Goal: Information Seeking & Learning: Learn about a topic

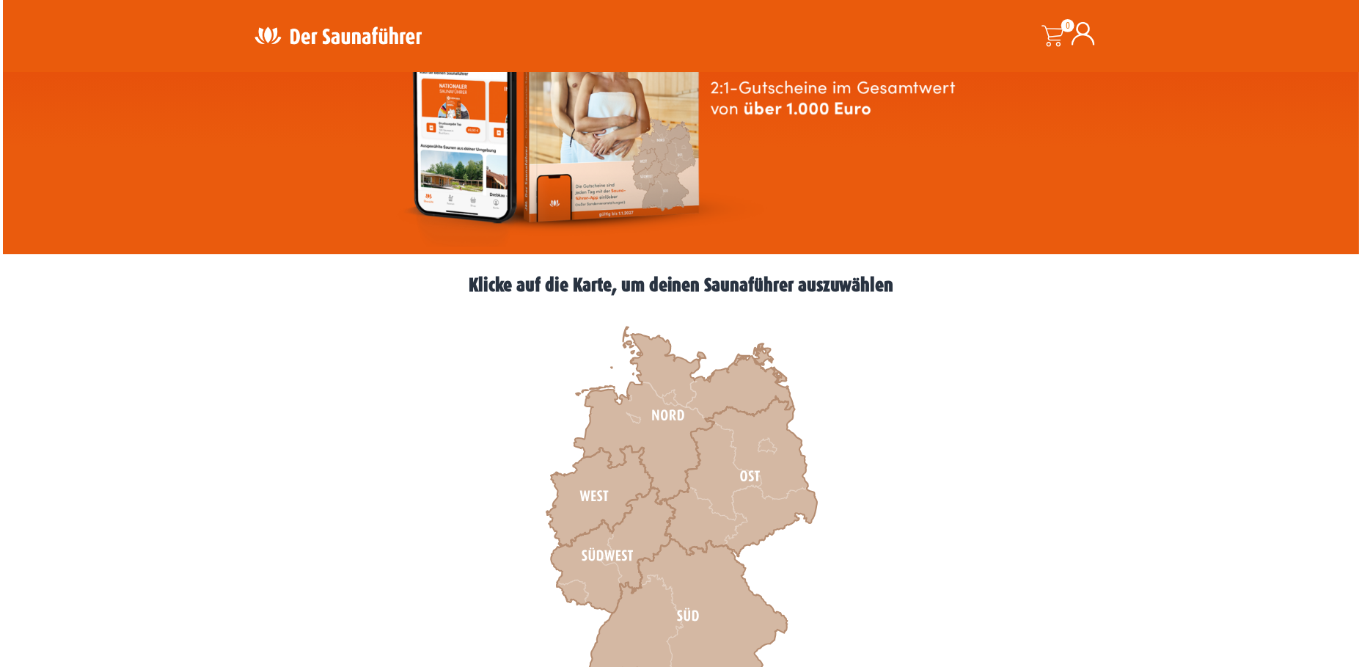
scroll to position [220, 0]
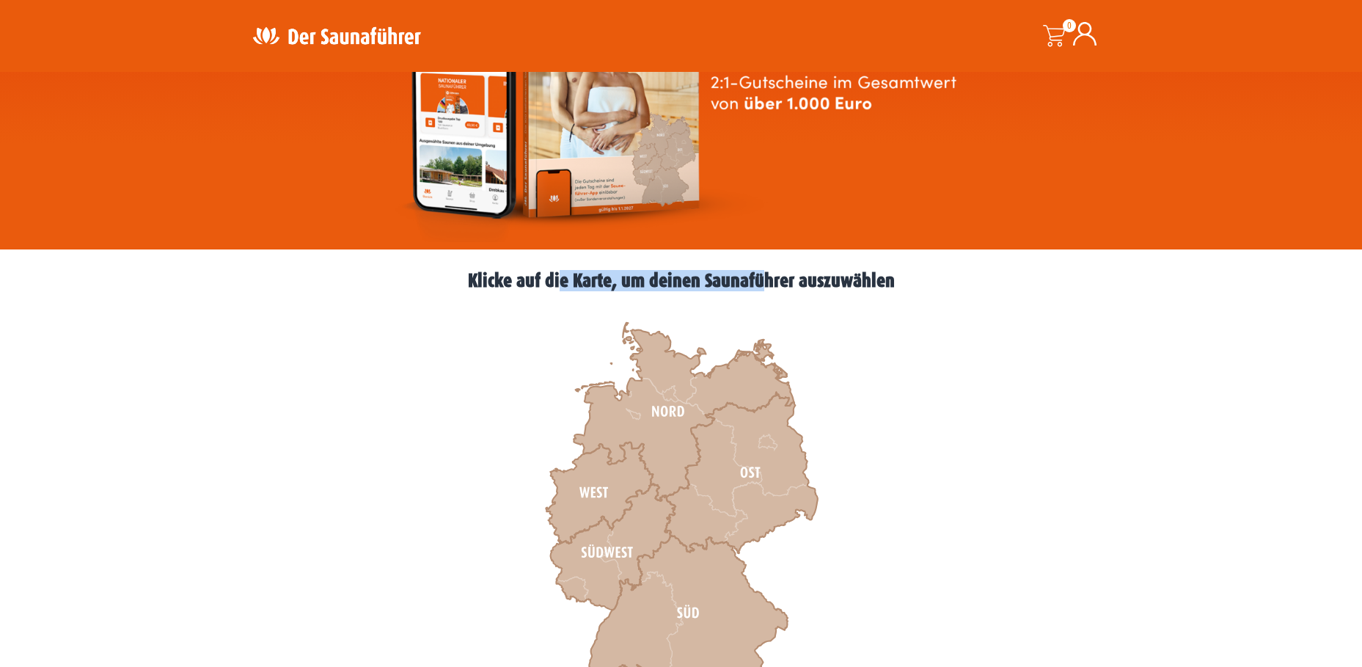
drag, startPoint x: 763, startPoint y: 282, endPoint x: 559, endPoint y: 282, distance: 203.9
click at [559, 282] on h2 "Klicke auf die Karte, um deinen Saunaführer auszuwählen" at bounding box center [681, 280] width 880 height 19
drag, startPoint x: 559, startPoint y: 282, endPoint x: 572, endPoint y: 277, distance: 14.2
click at [572, 277] on h2 "Klicke auf die Karte, um deinen Saunaführer auszuwählen" at bounding box center [681, 280] width 880 height 19
click at [571, 277] on h2 "Klicke auf die Karte, um deinen Saunaführer auszuwählen" at bounding box center [681, 280] width 880 height 19
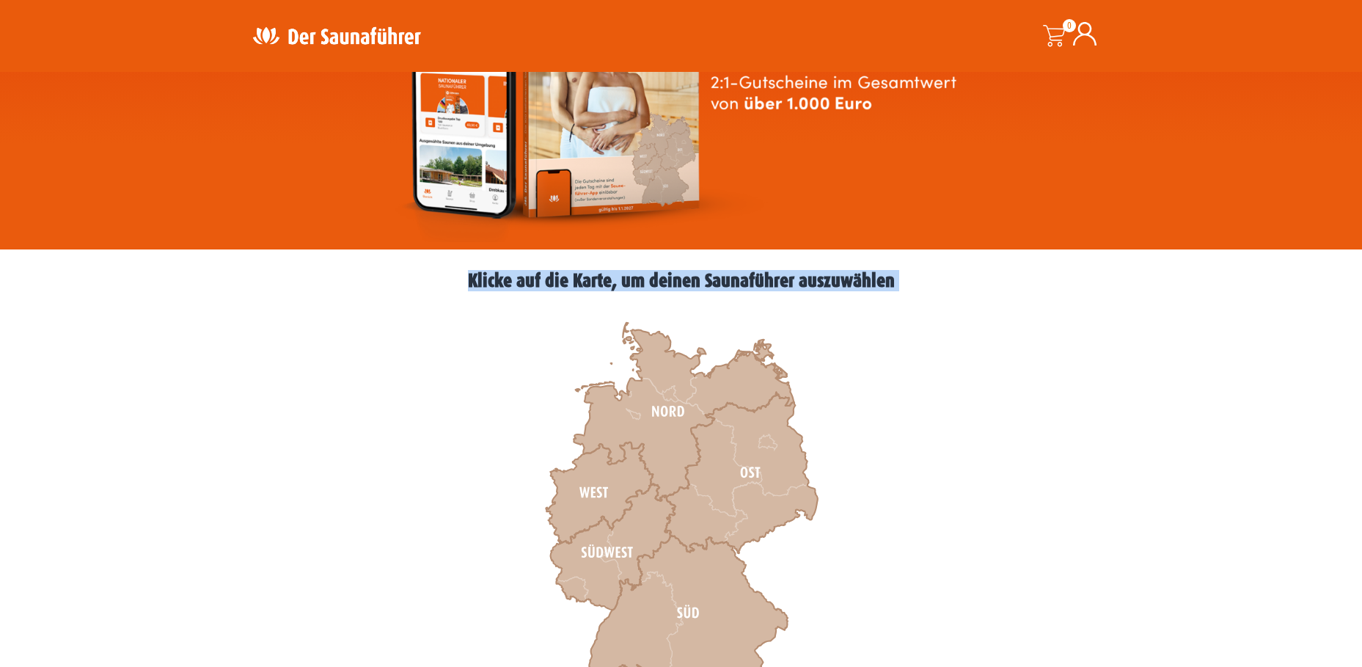
click at [571, 277] on h2 "Klicke auf die Karte, um deinen Saunaführer auszuwählen" at bounding box center [681, 280] width 880 height 19
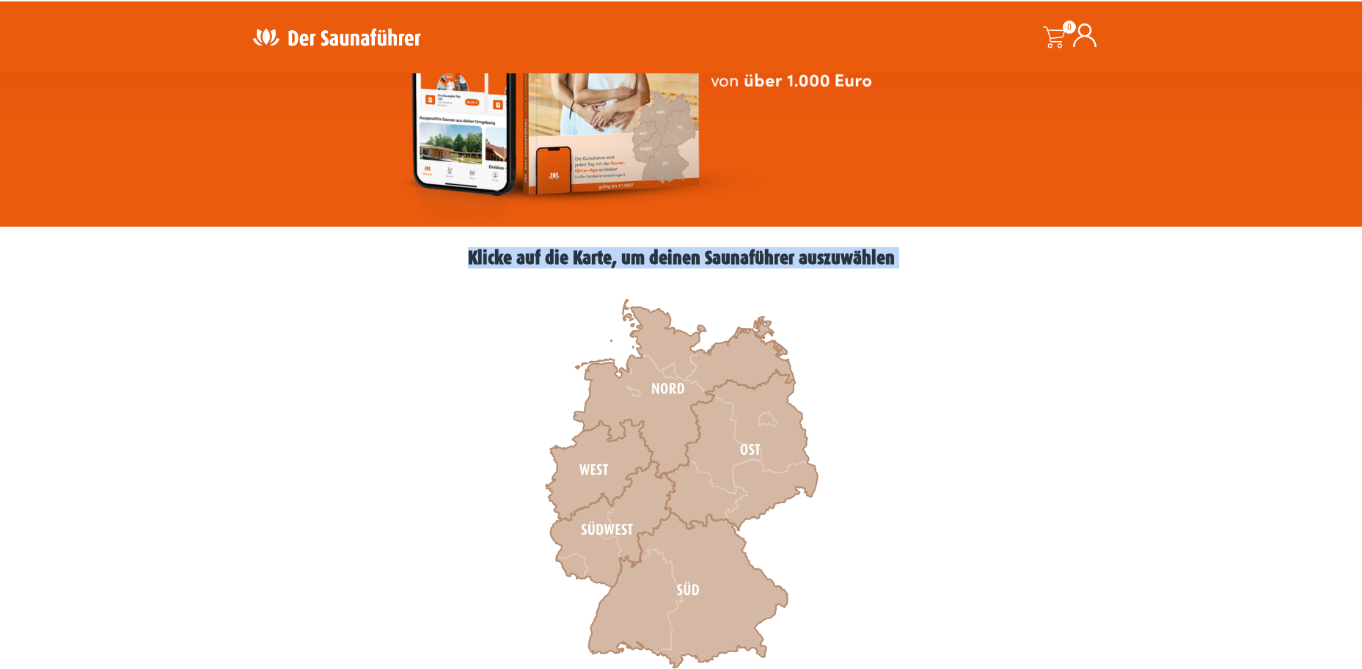
scroll to position [367, 0]
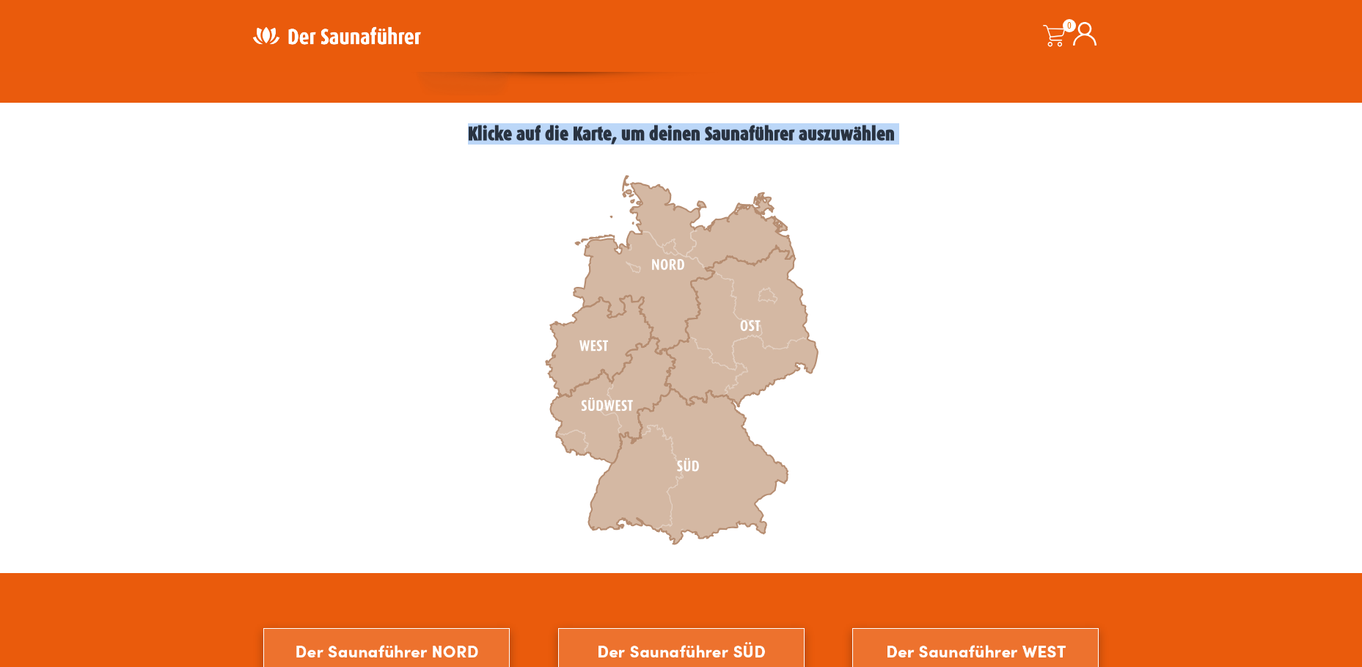
click at [863, 277] on div ":root{--col-area-norm:#d4b8a3;--col-area-hovr:#ea5b0c;--col-bordr-reg:#b68d71;-…" at bounding box center [681, 361] width 880 height 422
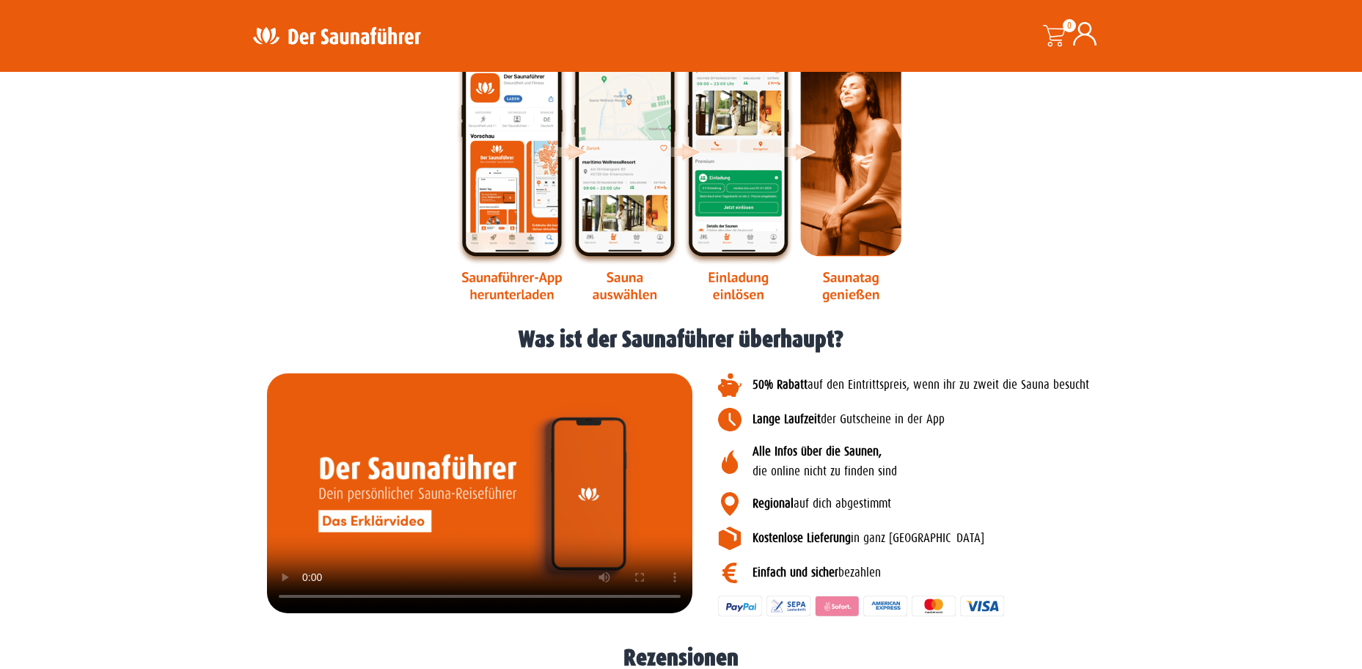
scroll to position [1907, 0]
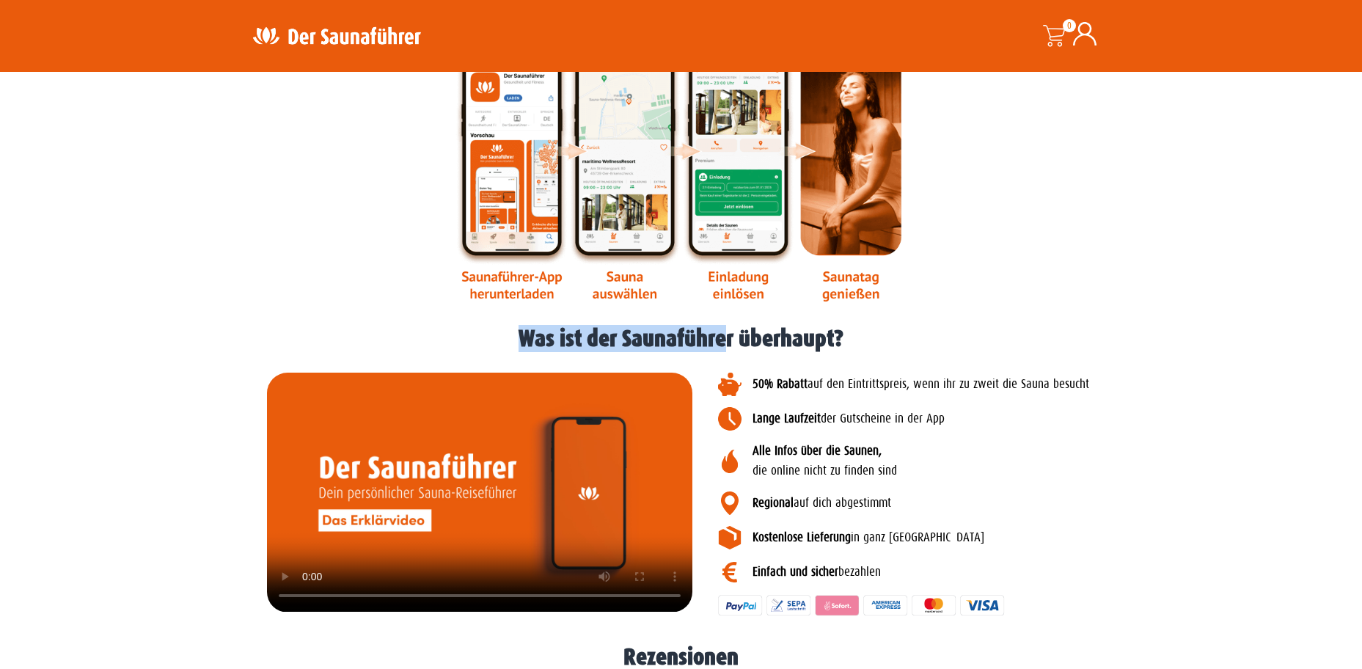
drag, startPoint x: 728, startPoint y: 347, endPoint x: 521, endPoint y: 342, distance: 207.6
click at [521, 342] on h1 "Was ist der Saunaführer überhaupt?" at bounding box center [680, 338] width 1325 height 23
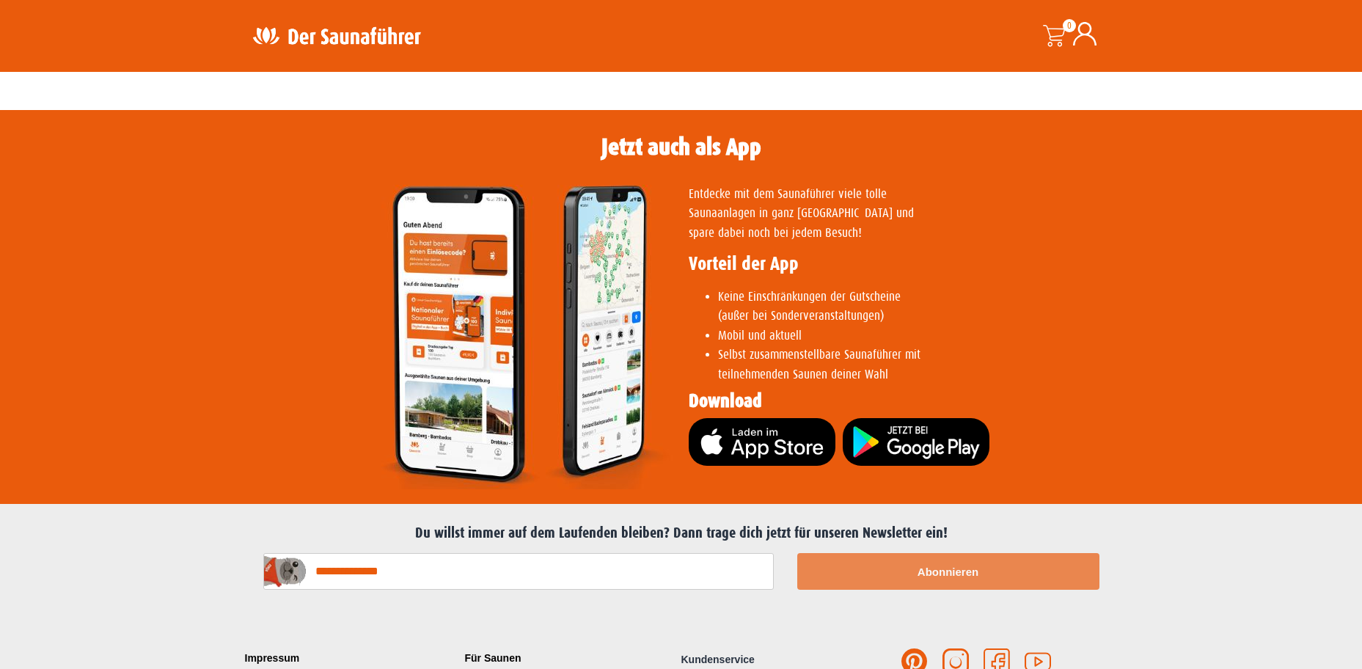
scroll to position [2901, 0]
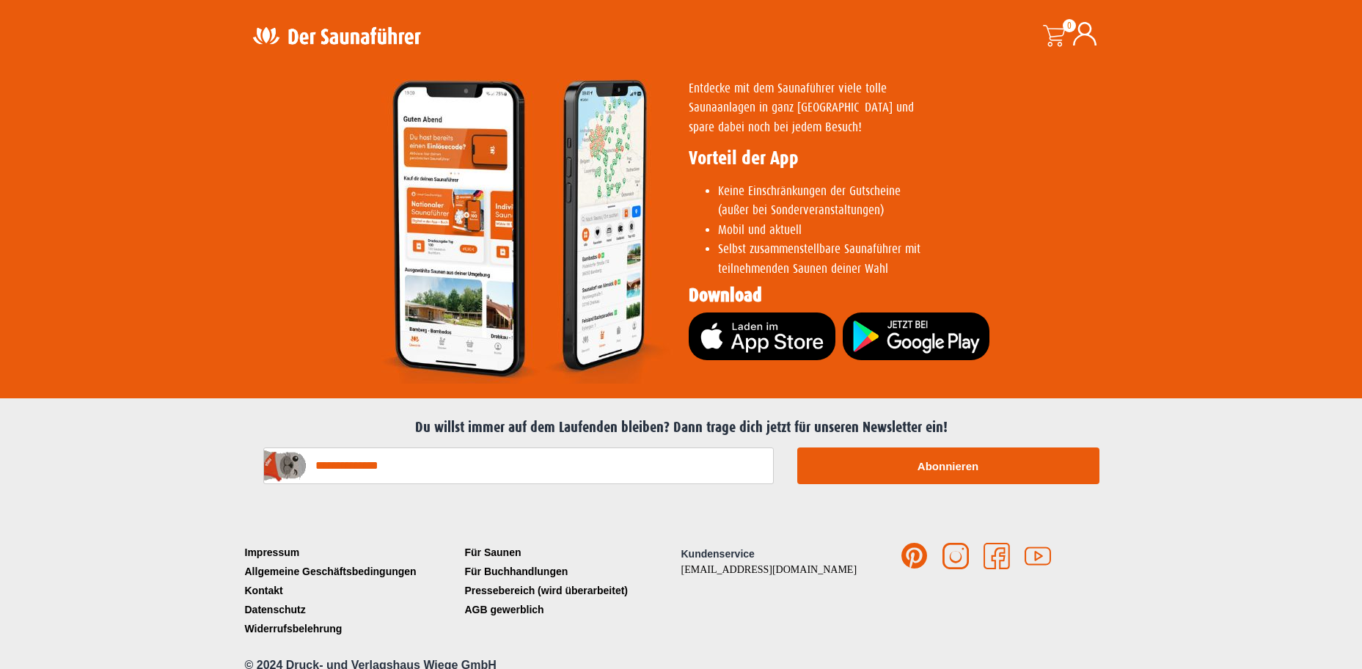
click at [845, 245] on li "Selbst zusammenstellbare Saunaführer mit teilnehmenden Saunen deiner [PERSON_NA…" at bounding box center [912, 259] width 389 height 39
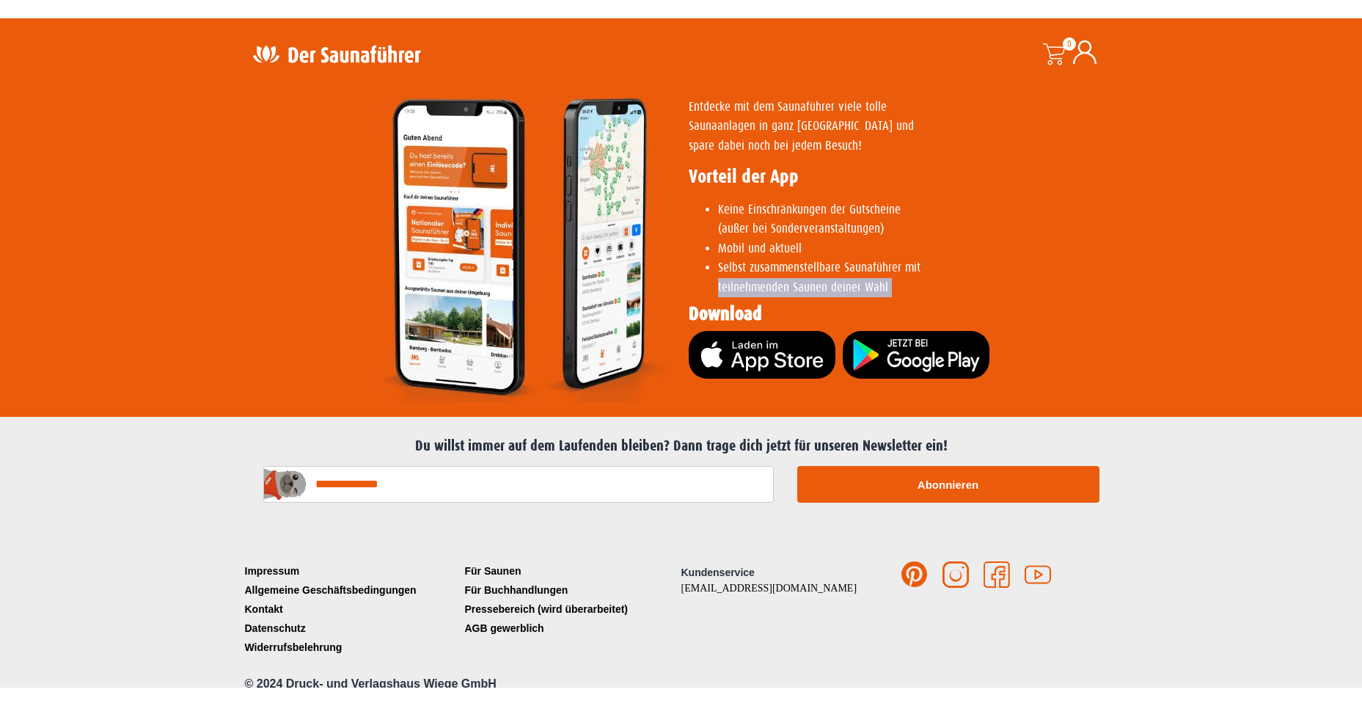
scroll to position [2865, 0]
